Goal: Information Seeking & Learning: Understand process/instructions

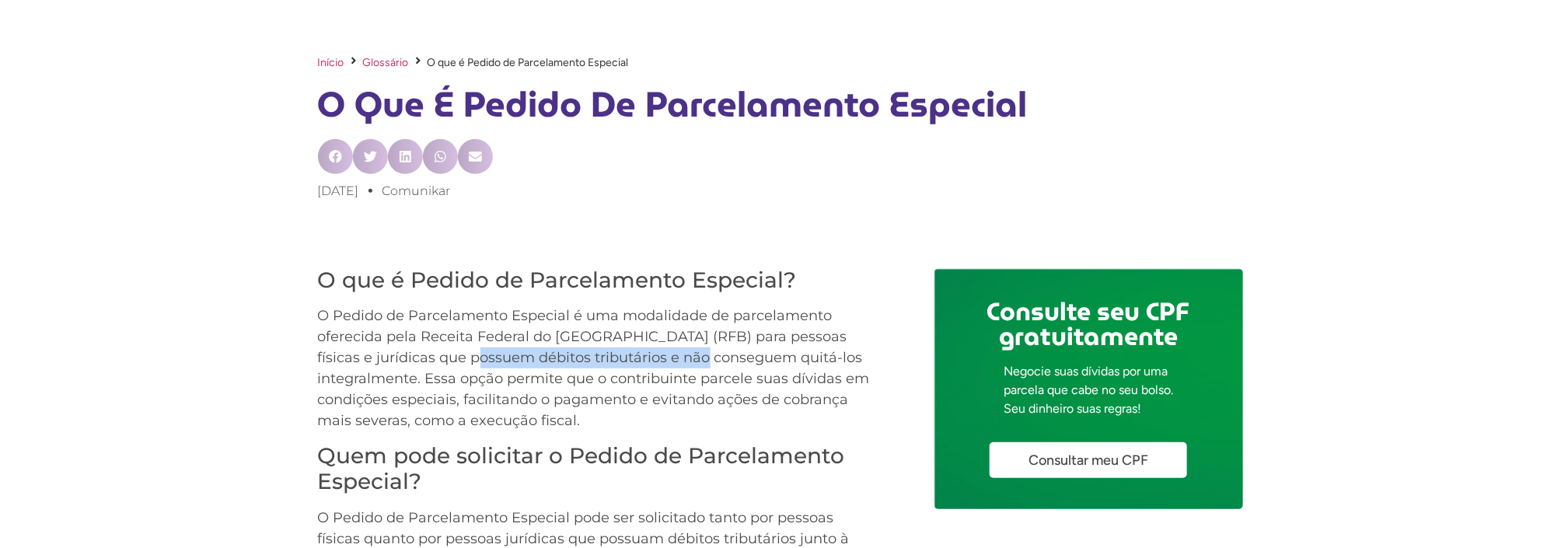
drag, startPoint x: 417, startPoint y: 360, endPoint x: 648, endPoint y: 369, distance: 231.2
click at [648, 369] on p "O Pedido de Parcelamento Especial é uma modalidade de parcelamento oferecida pe…" at bounding box center [600, 367] width 563 height 126
click at [603, 384] on p "O Pedido de Parcelamento Especial é uma modalidade de parcelamento oferecida pe…" at bounding box center [600, 367] width 563 height 126
drag, startPoint x: 409, startPoint y: 401, endPoint x: 437, endPoint y: 408, distance: 28.9
click at [437, 408] on p "O Pedido de Parcelamento Especial é uma modalidade de parcelamento oferecida pe…" at bounding box center [600, 367] width 563 height 126
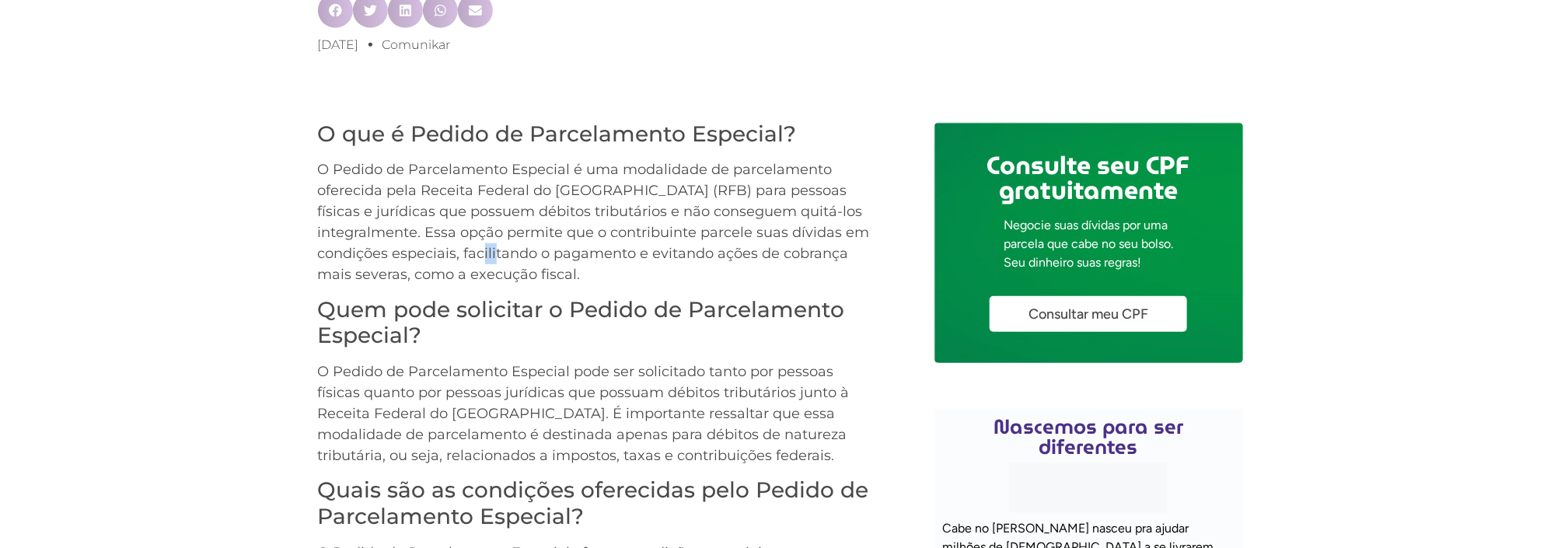
scroll to position [621, 0]
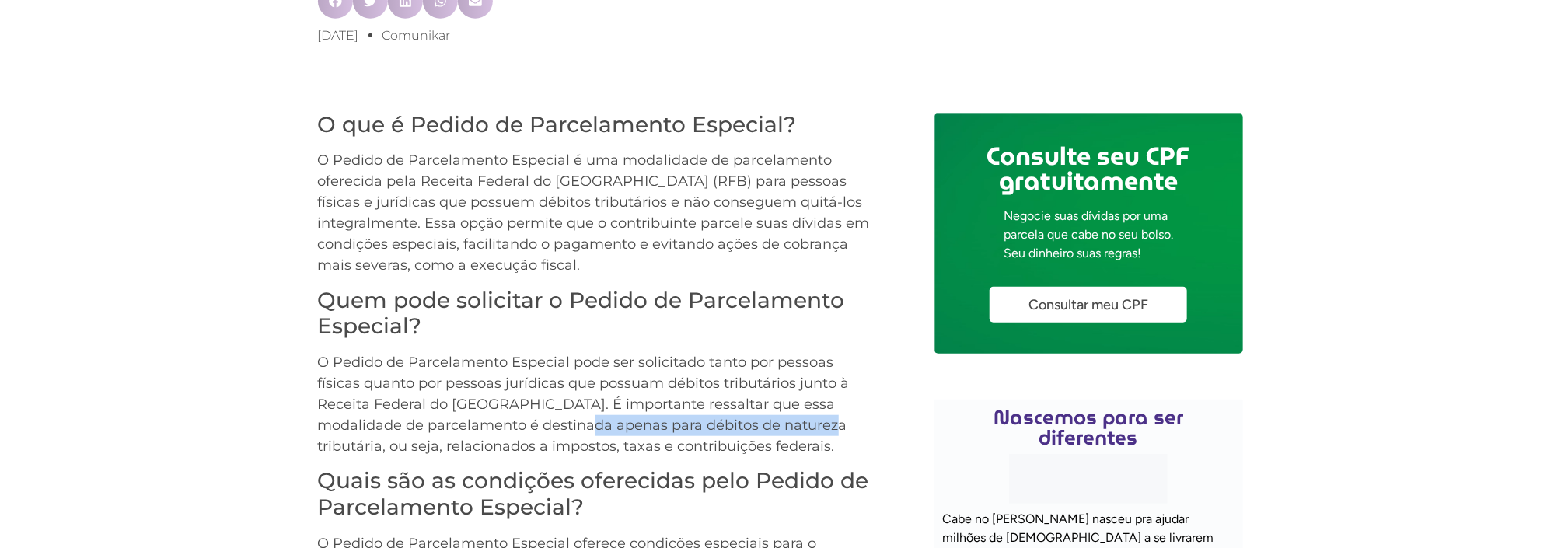
drag, startPoint x: 469, startPoint y: 431, endPoint x: 692, endPoint y: 430, distance: 223.0
click at [692, 430] on p "O Pedido de Parcelamento Especial pode ser solicitado tanto por pessoas físicas…" at bounding box center [600, 404] width 563 height 104
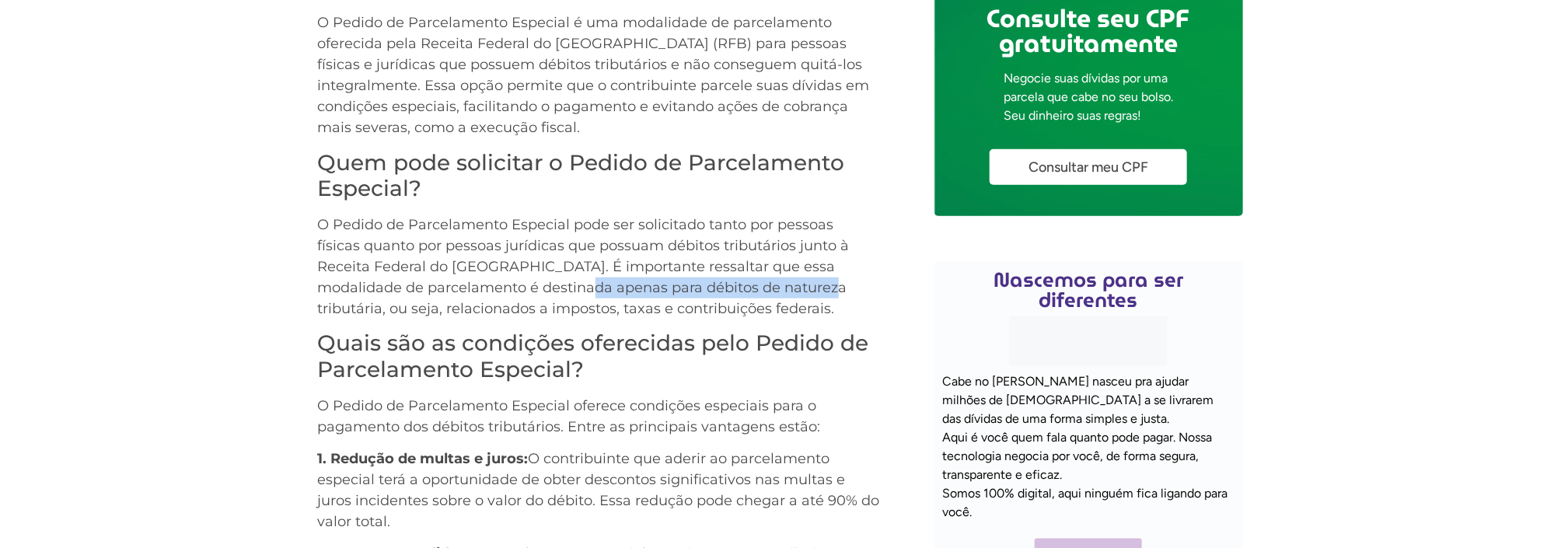
scroll to position [777, 0]
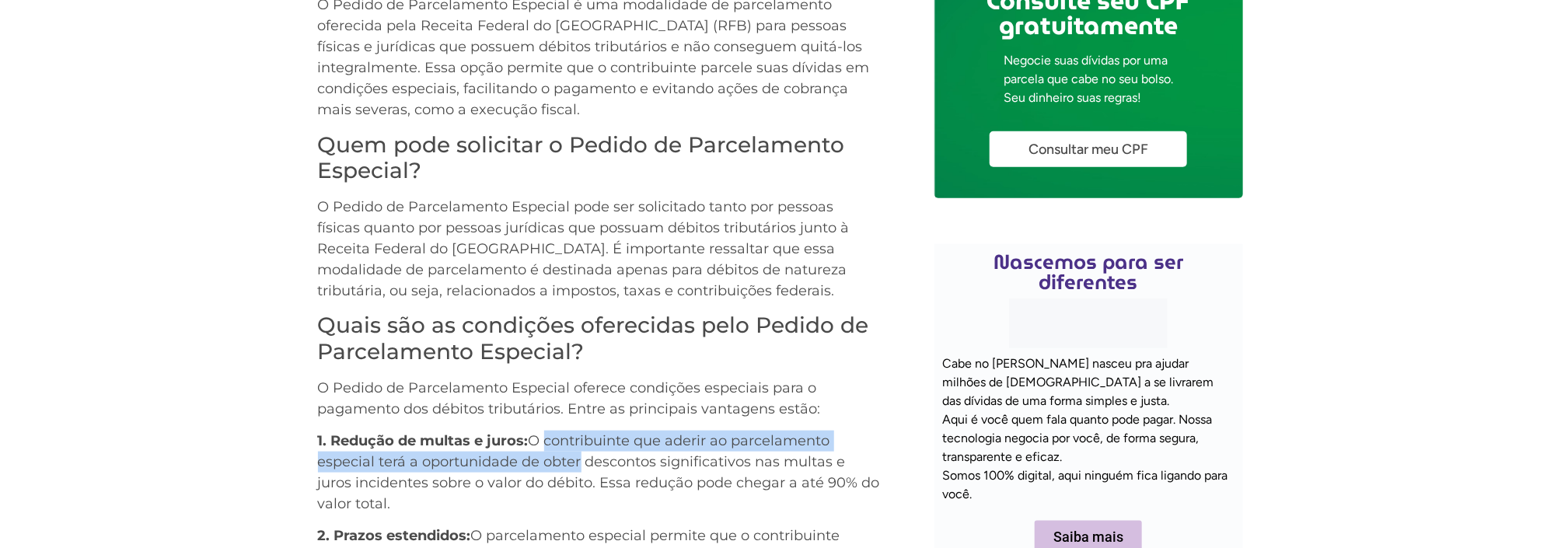
drag, startPoint x: 543, startPoint y: 446, endPoint x: 577, endPoint y: 456, distance: 35.4
click at [577, 456] on p "1. Redução de multas e juros: O contribuinte que aderir ao parcelamento especia…" at bounding box center [600, 473] width 563 height 84
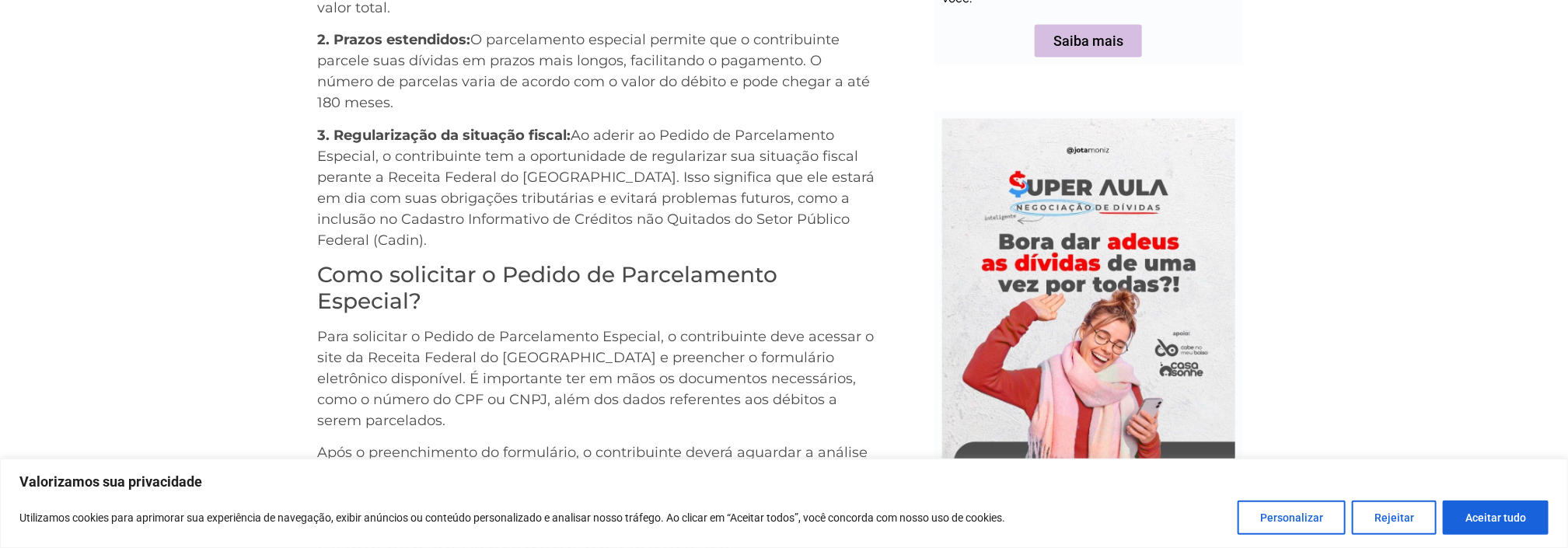
scroll to position [1321, 0]
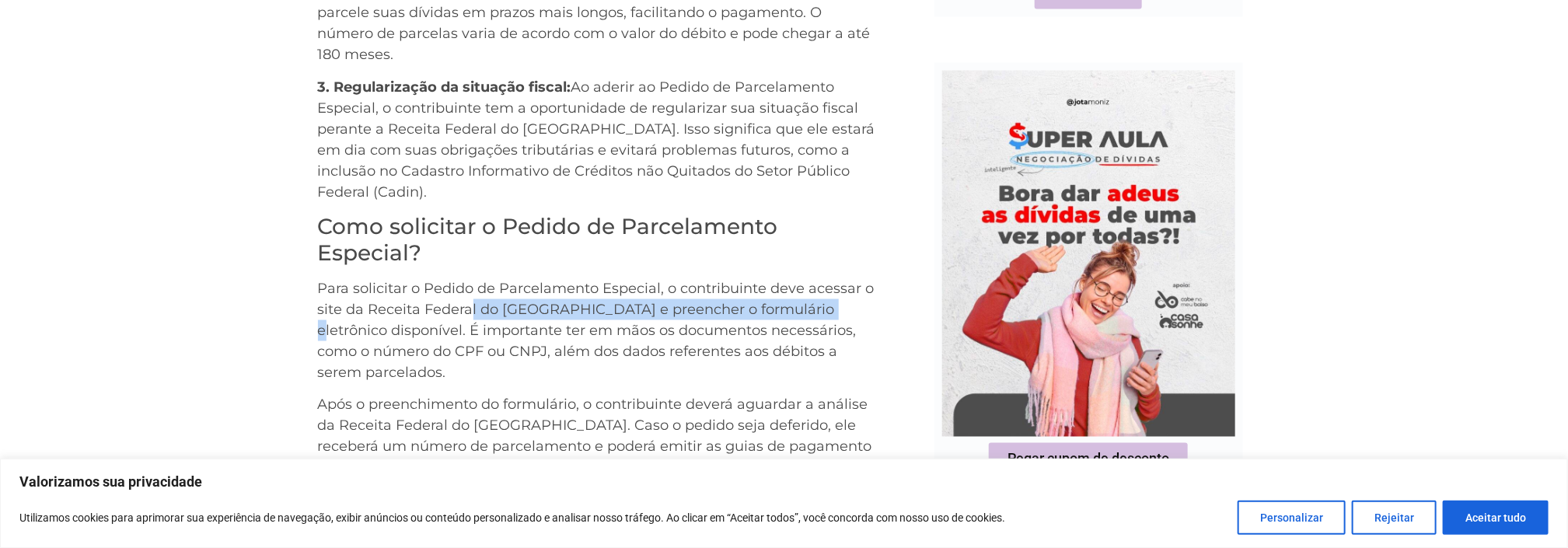
drag, startPoint x: 469, startPoint y: 285, endPoint x: 801, endPoint y: 288, distance: 332.0
click at [801, 288] on p "Para solicitar o Pedido de Parcelamento Especial, o contribuinte deve acessar o…" at bounding box center [600, 331] width 563 height 104
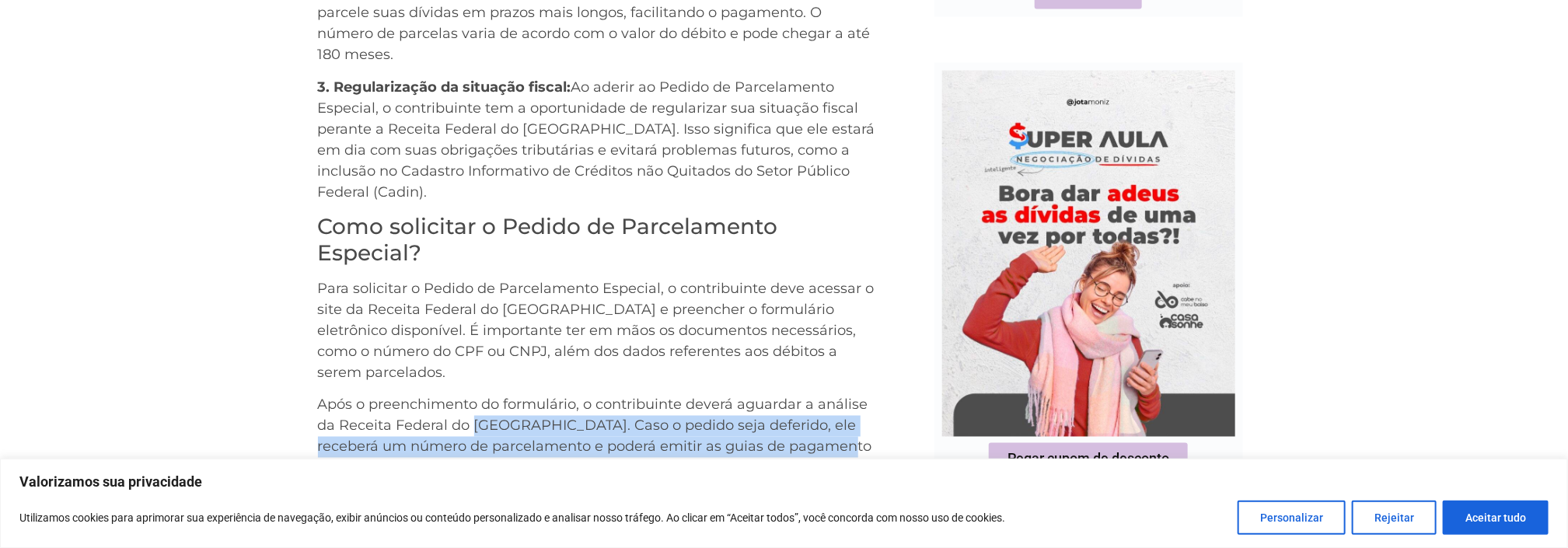
drag, startPoint x: 472, startPoint y: 381, endPoint x: 849, endPoint y: 397, distance: 377.3
click at [849, 397] on p "Após o preenchimento do formulário, o contribuinte deverá aguardar a análise da…" at bounding box center [600, 437] width 563 height 84
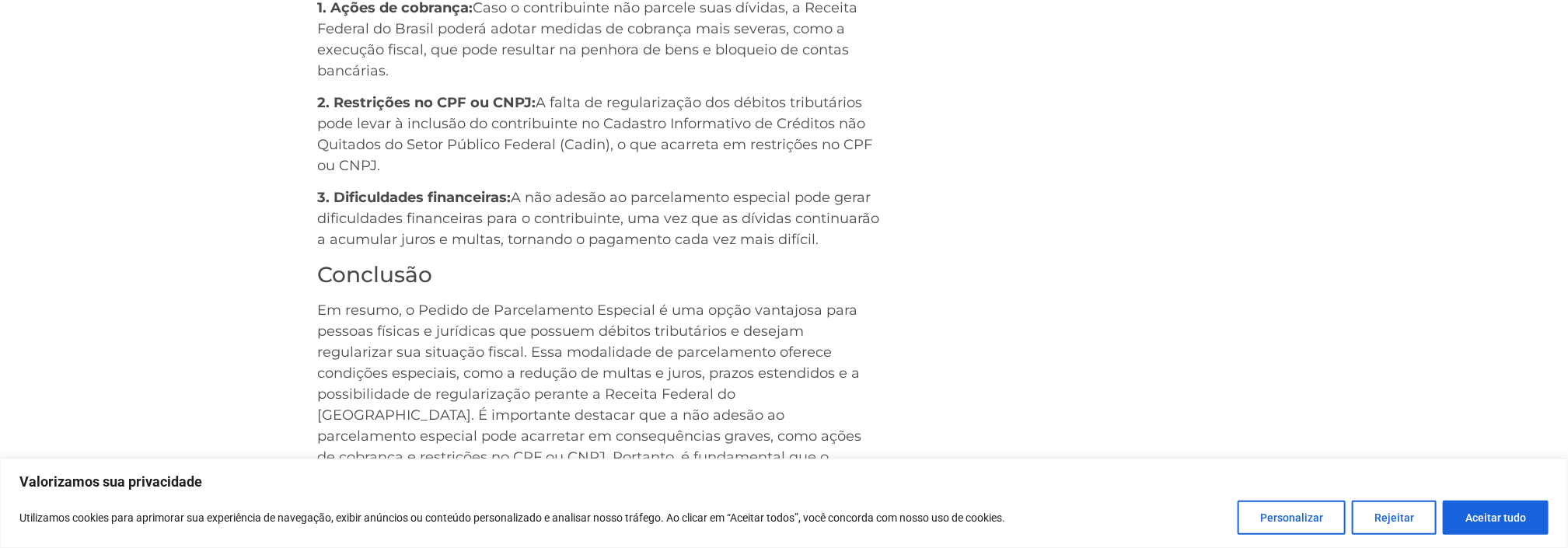
scroll to position [2331, 0]
